Goal: Obtain resource: Obtain resource

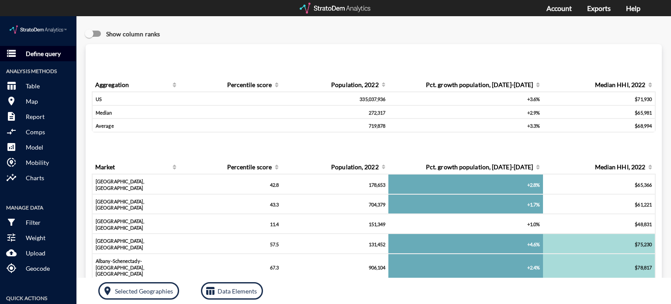
click button "storage Define query"
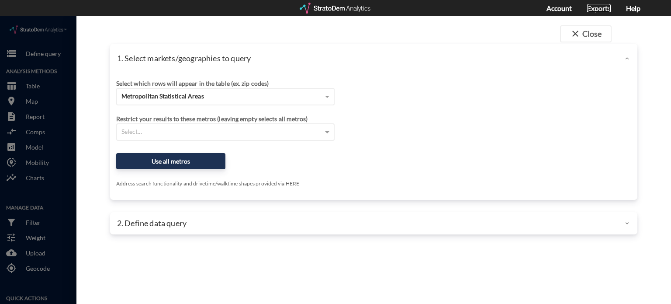
click at [594, 7] on link "Exports" at bounding box center [599, 8] width 24 height 8
click span "Metropolitan Statistical Areas"
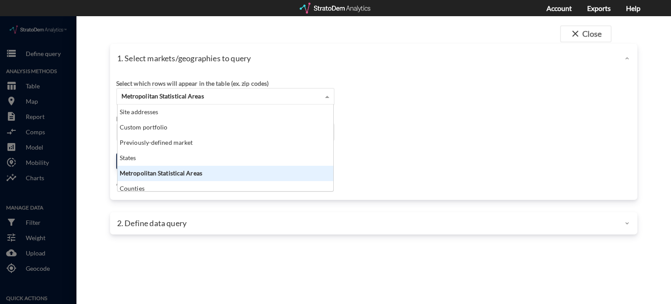
scroll to position [79, 211]
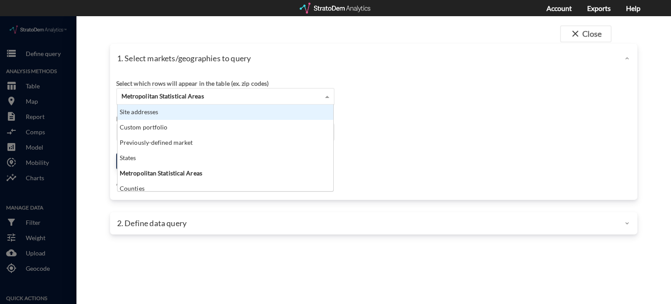
click div "Site addresses"
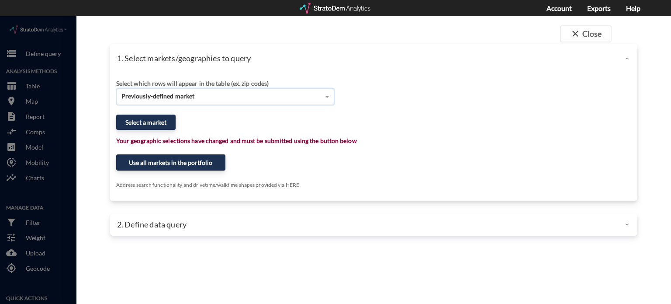
click span "Previously-defined market"
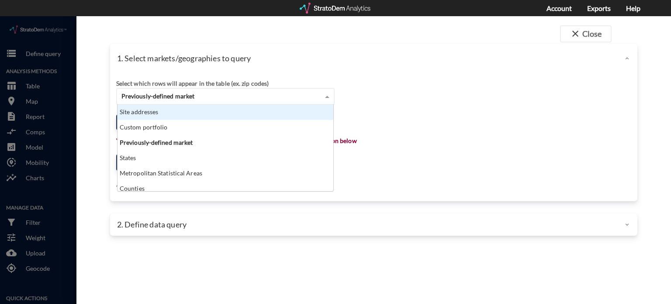
click div "Site addresses"
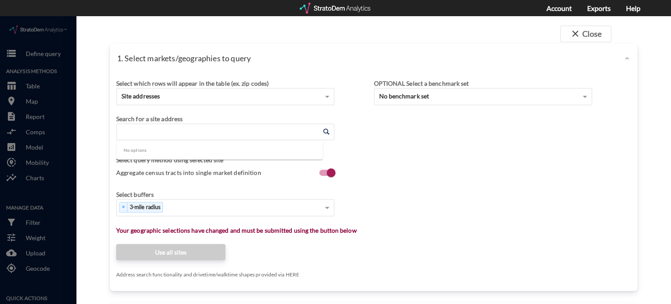
click input "Enter an address"
paste input "1701 Ball Park Rd, Kissimmee, FL 34741"
type input "1701 Ball Park Rd, Kissimmee, FL 34741"
click div "close Close 1. Select markets/geographies to query Select which rows will appea…"
click input "Enter an address"
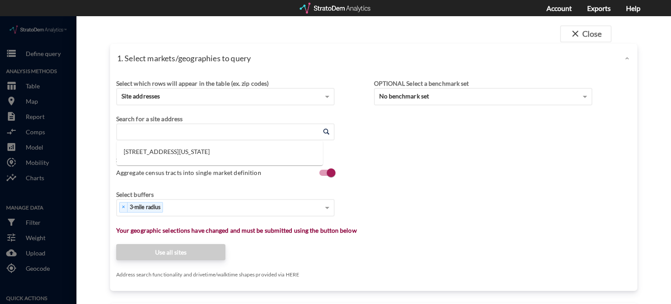
paste input "1701 Ball Park Rd, Kissimmee, FL 34741"
click li "1701 Ball Park Rd, Kissimmee, Florida"
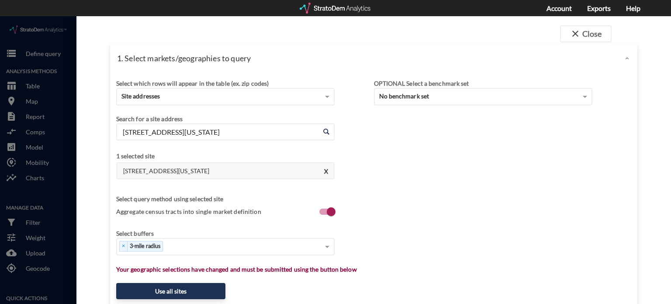
scroll to position [44, 0]
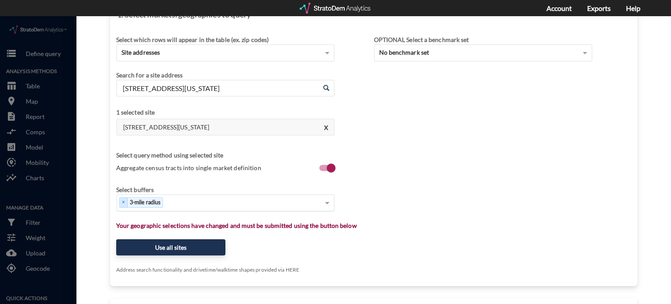
type input "1701 Ball Park Rd, Kissimmee, Florida"
click div "Select..."
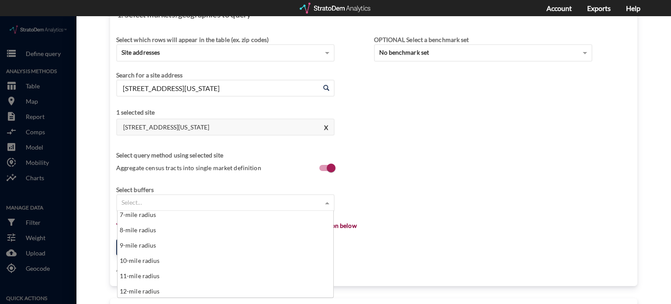
scroll to position [131, 0]
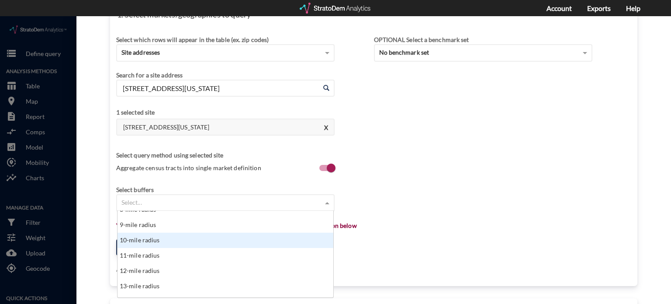
click div "10-mile radius"
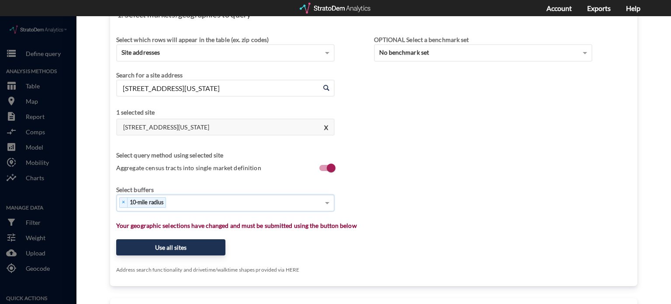
scroll to position [71, 0]
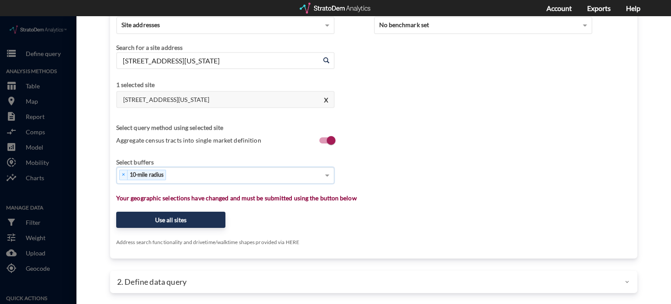
click div "× 10-mile radius"
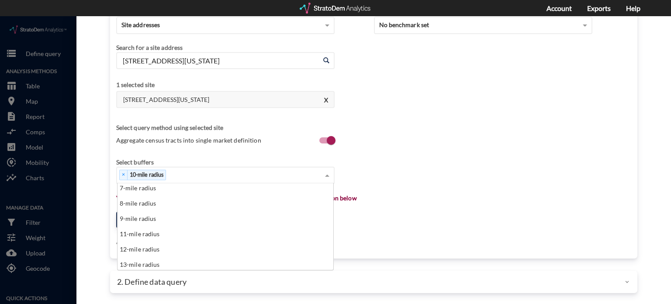
scroll to position [131, 0]
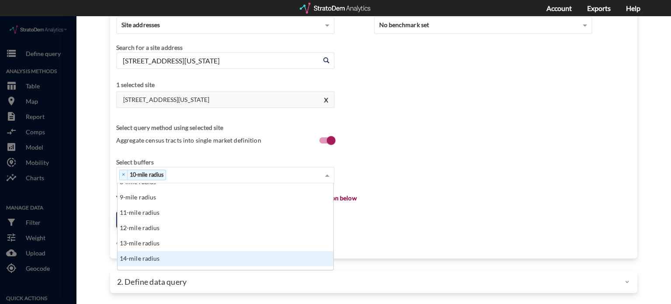
click div "14-mile radius"
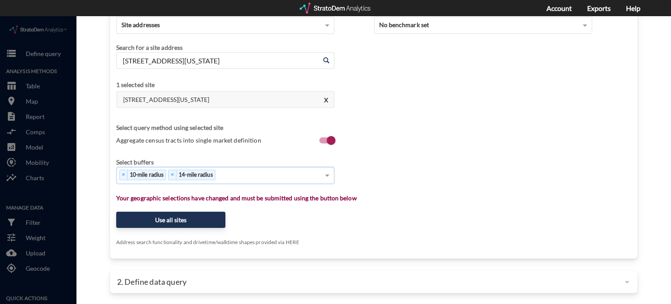
click div "× 10-mile radius × 14-mile radius"
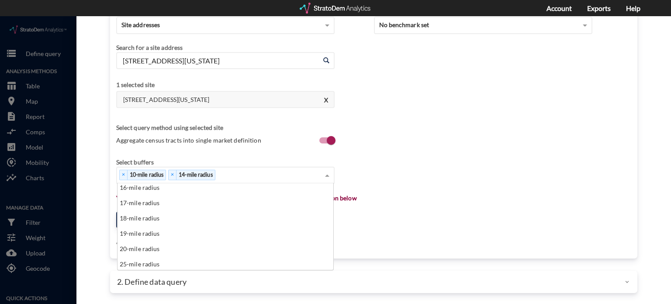
scroll to position [218, 0]
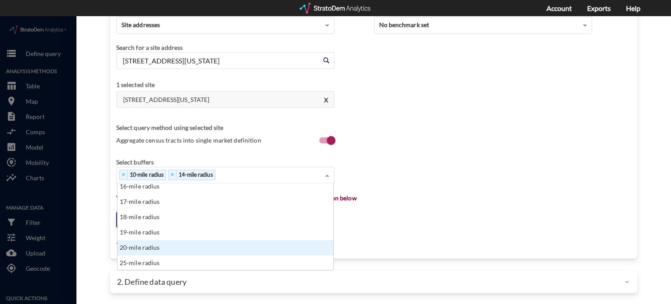
click div "20-mile radius"
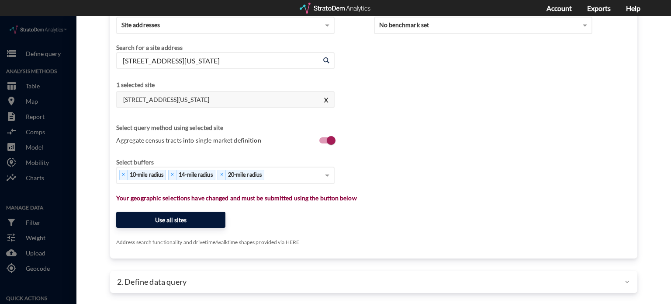
click button "Use all sites"
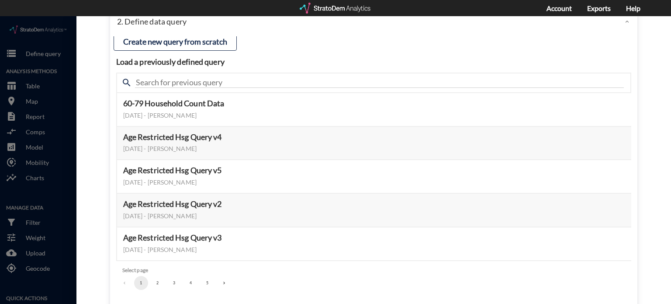
scroll to position [71, 0]
click button "3"
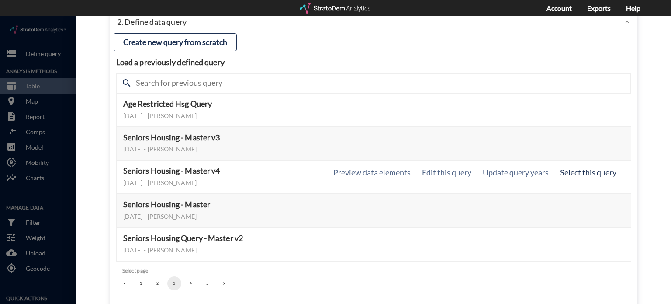
click button "Select this query"
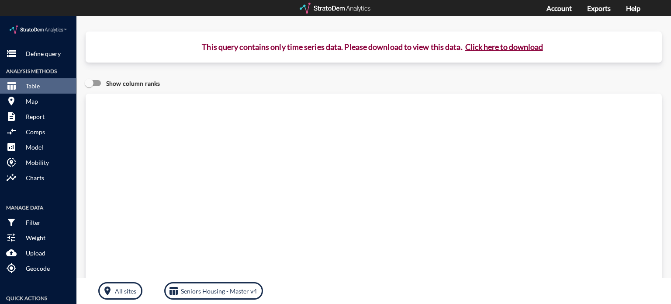
click button "Click here to download"
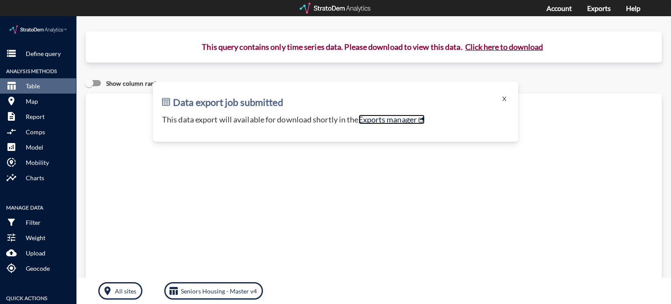
click link "Exports manager"
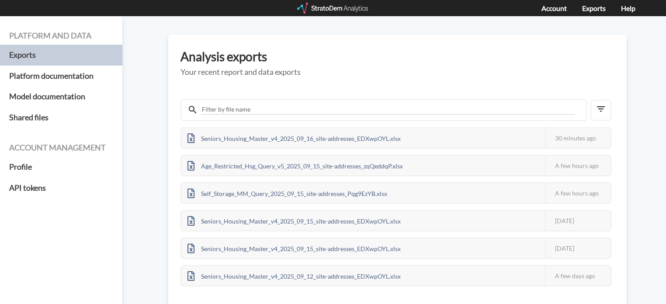
click at [635, 51] on div "Platform and data Exports Platform documentation Model documentation Shared fil…" at bounding box center [333, 159] width 666 height 287
